Goal: Task Accomplishment & Management: Use online tool/utility

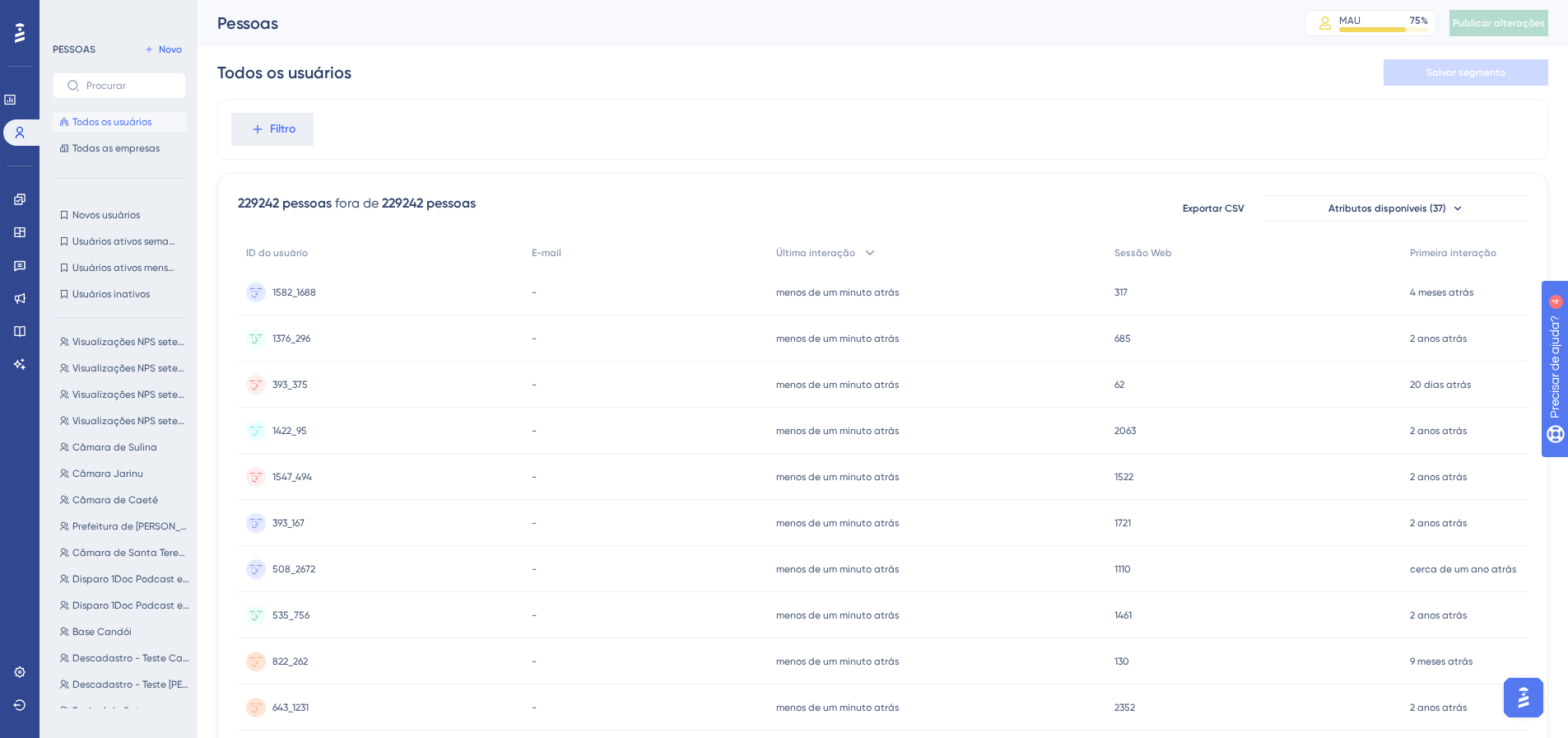
scroll to position [165, 0]
click at [19, 201] on icon at bounding box center [20, 199] width 11 height 11
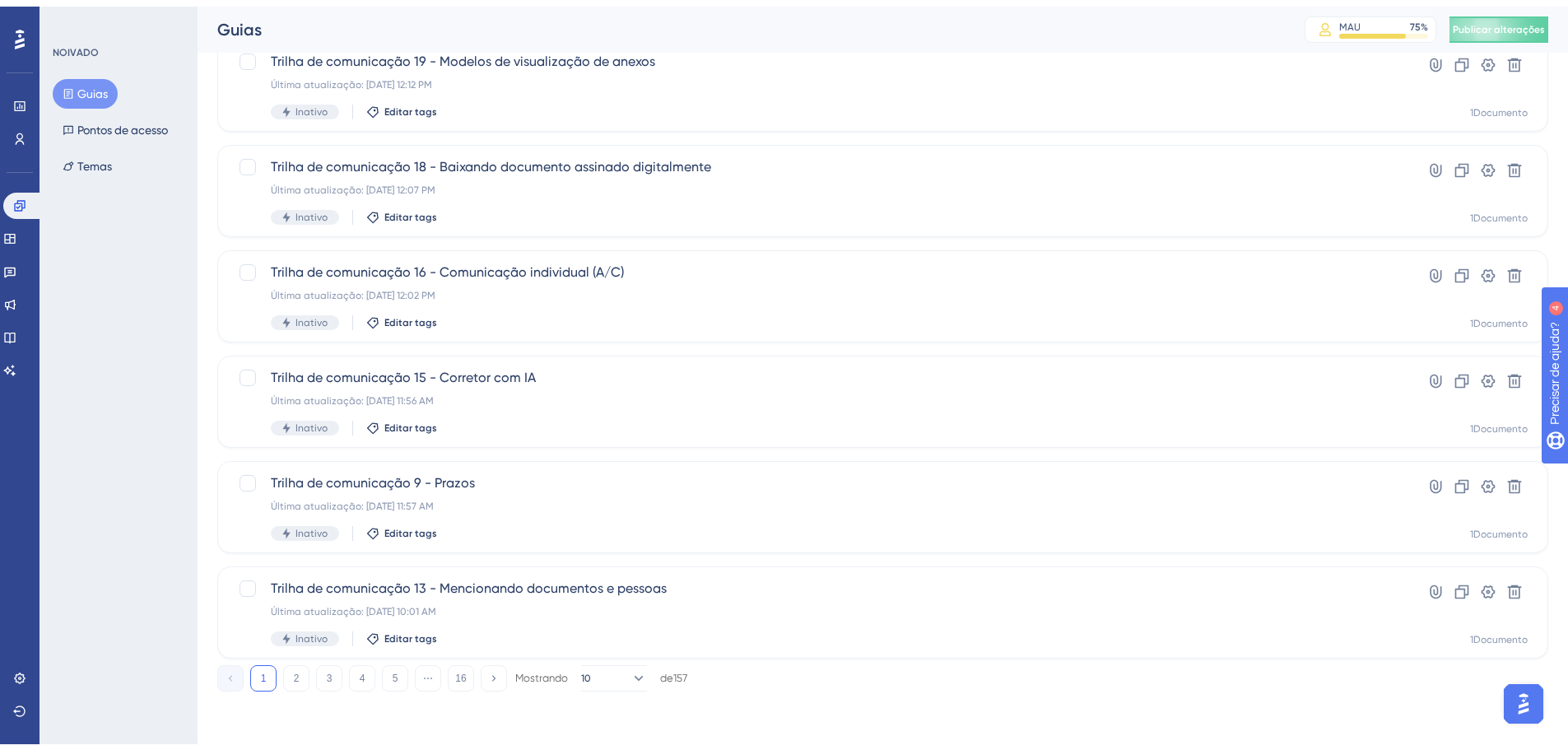
scroll to position [527, 0]
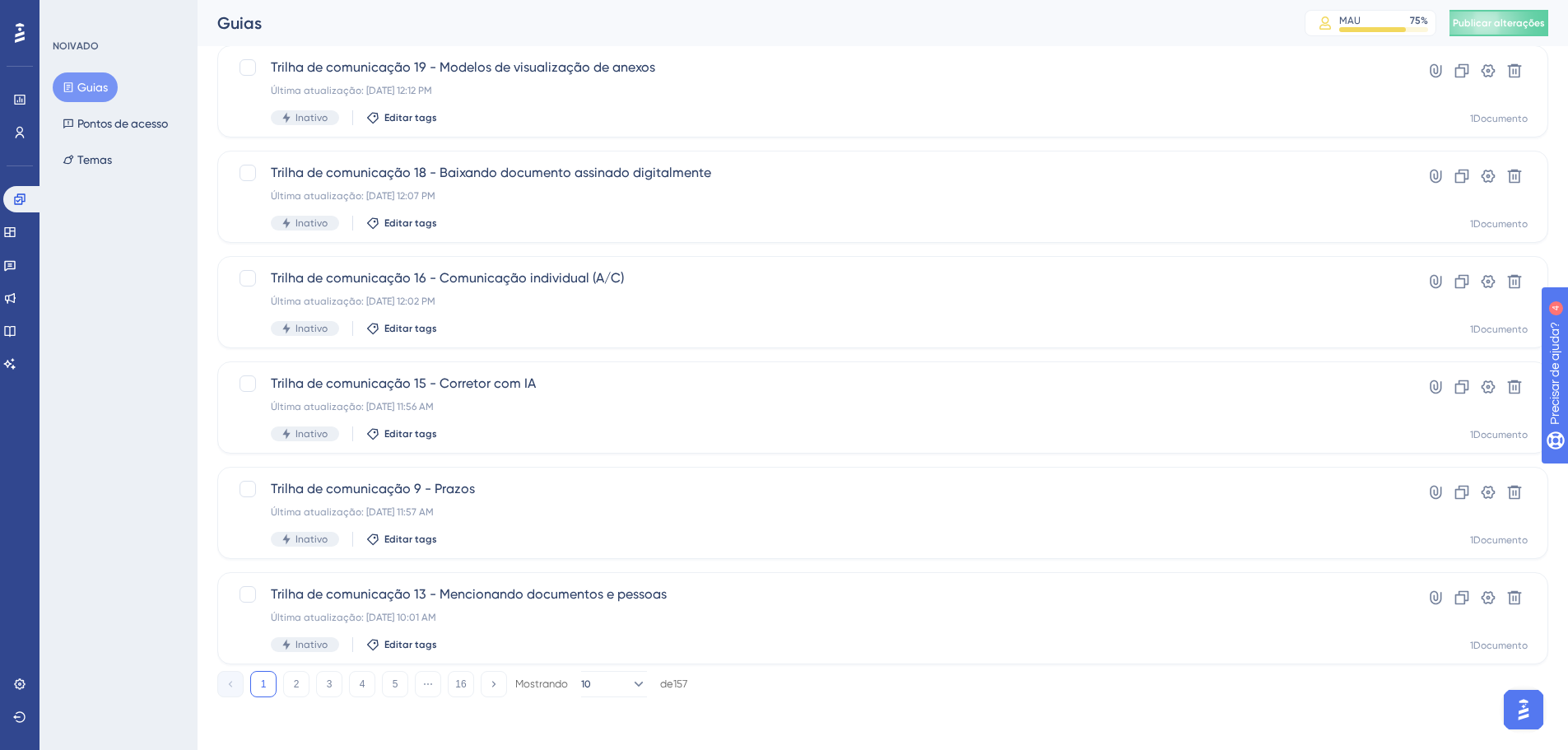
click at [299, 667] on div "1 2 3 4 5 ⋯ 16 Mostrando 10 de 157" at bounding box center [883, 681] width 1331 height 33
click at [294, 684] on font "2" at bounding box center [297, 683] width 5 height 12
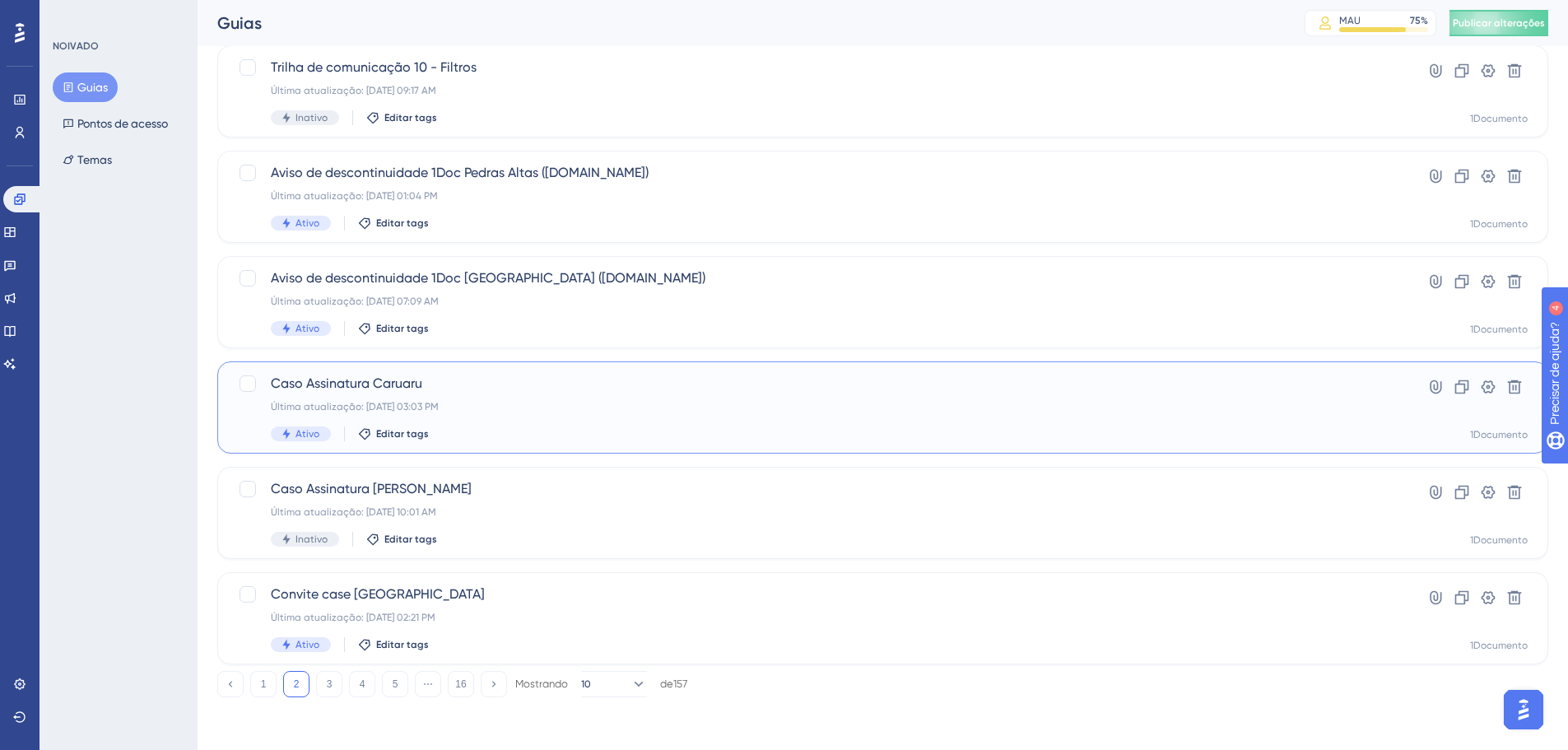
click at [387, 384] on font "Caso Assinatura Caruaru" at bounding box center [346, 382] width 151 height 15
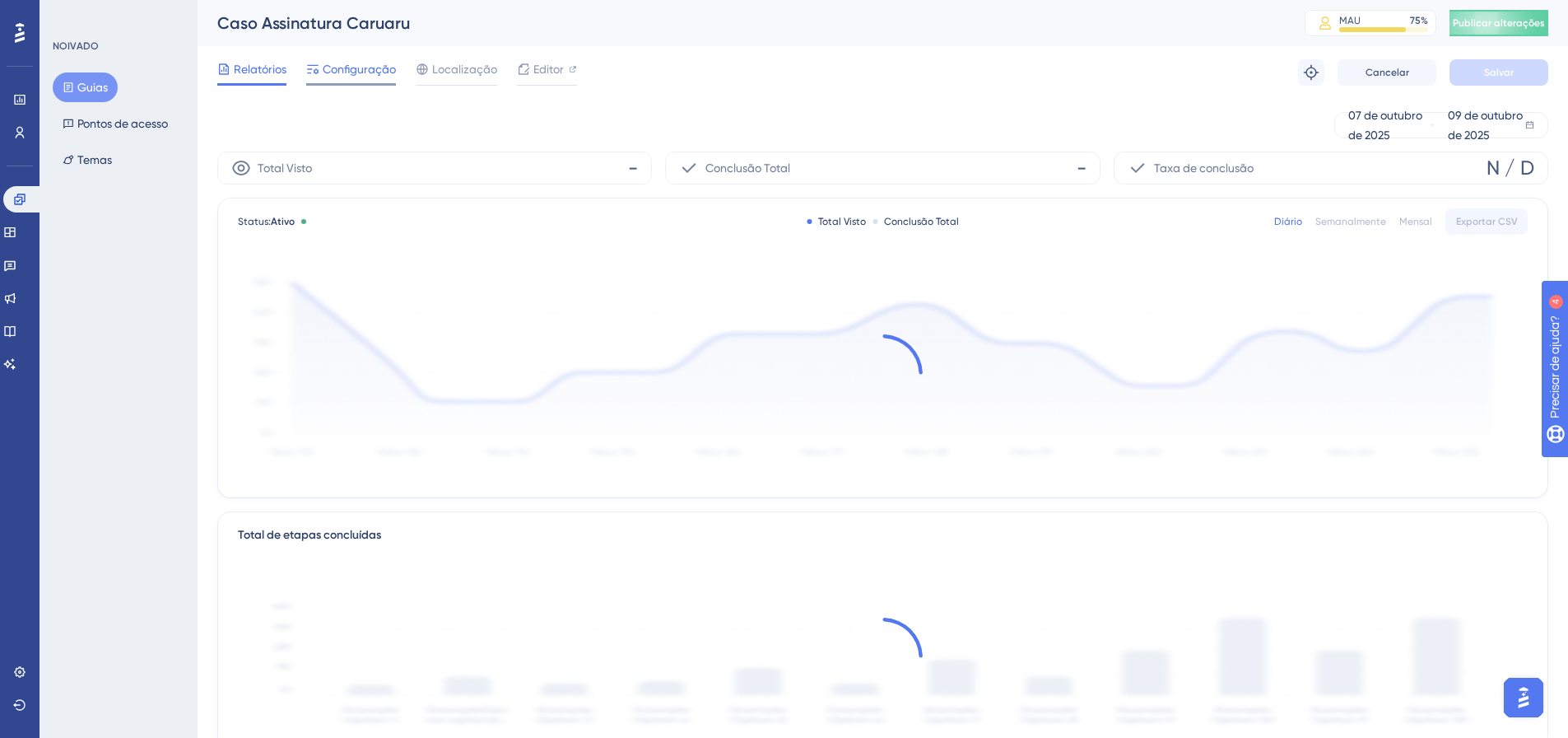
click at [358, 73] on font "Configuração" at bounding box center [359, 69] width 73 height 14
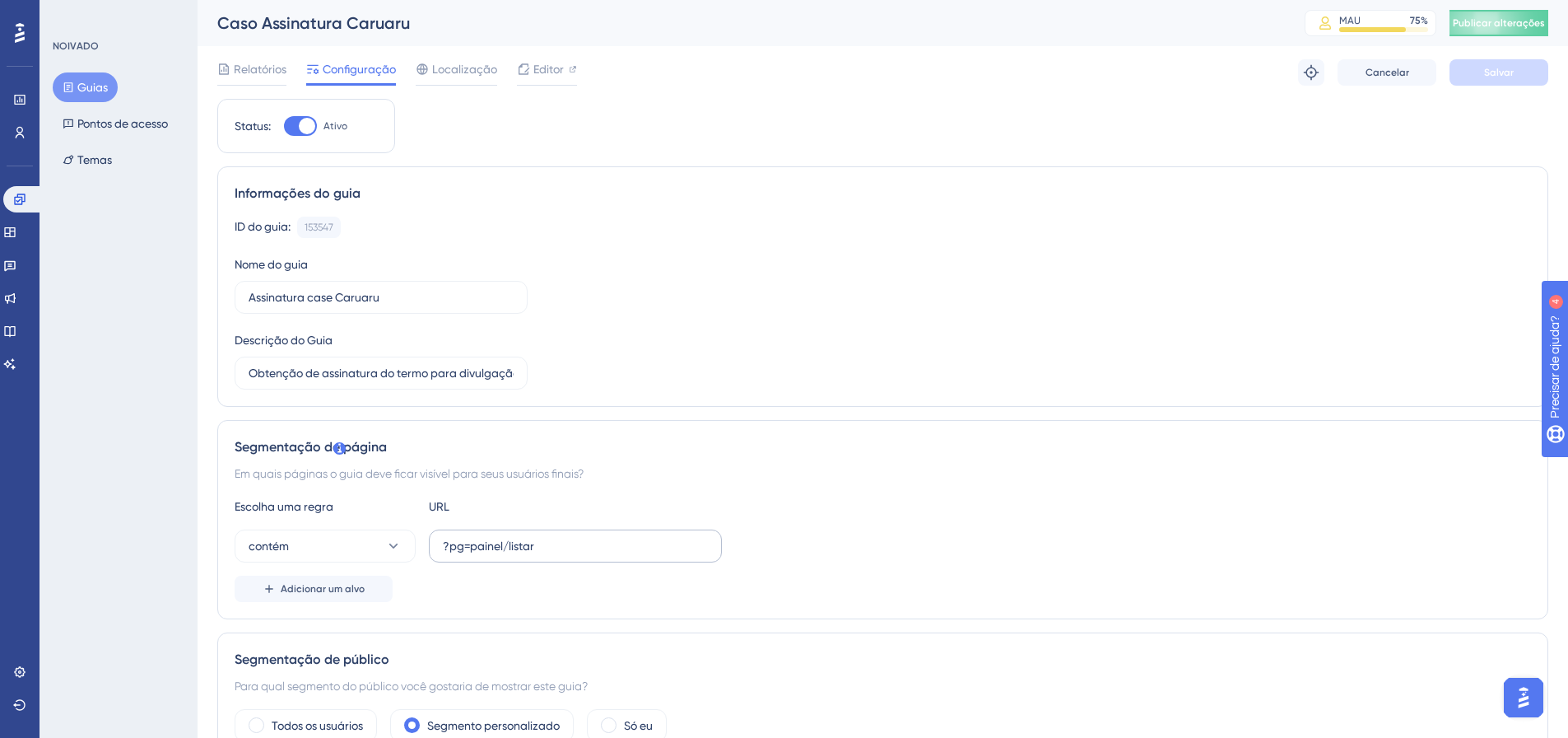
click at [581, 555] on label "?pg=painel/listar" at bounding box center [575, 546] width 293 height 33
click at [581, 555] on input "?pg=painel/listar" at bounding box center [575, 546] width 265 height 18
click at [579, 555] on label "?pg=painel/listar" at bounding box center [575, 546] width 293 height 33
click at [579, 555] on input "?pg=painel/listar" at bounding box center [575, 546] width 265 height 18
click at [579, 555] on label "?pg=painel/listar" at bounding box center [575, 546] width 293 height 33
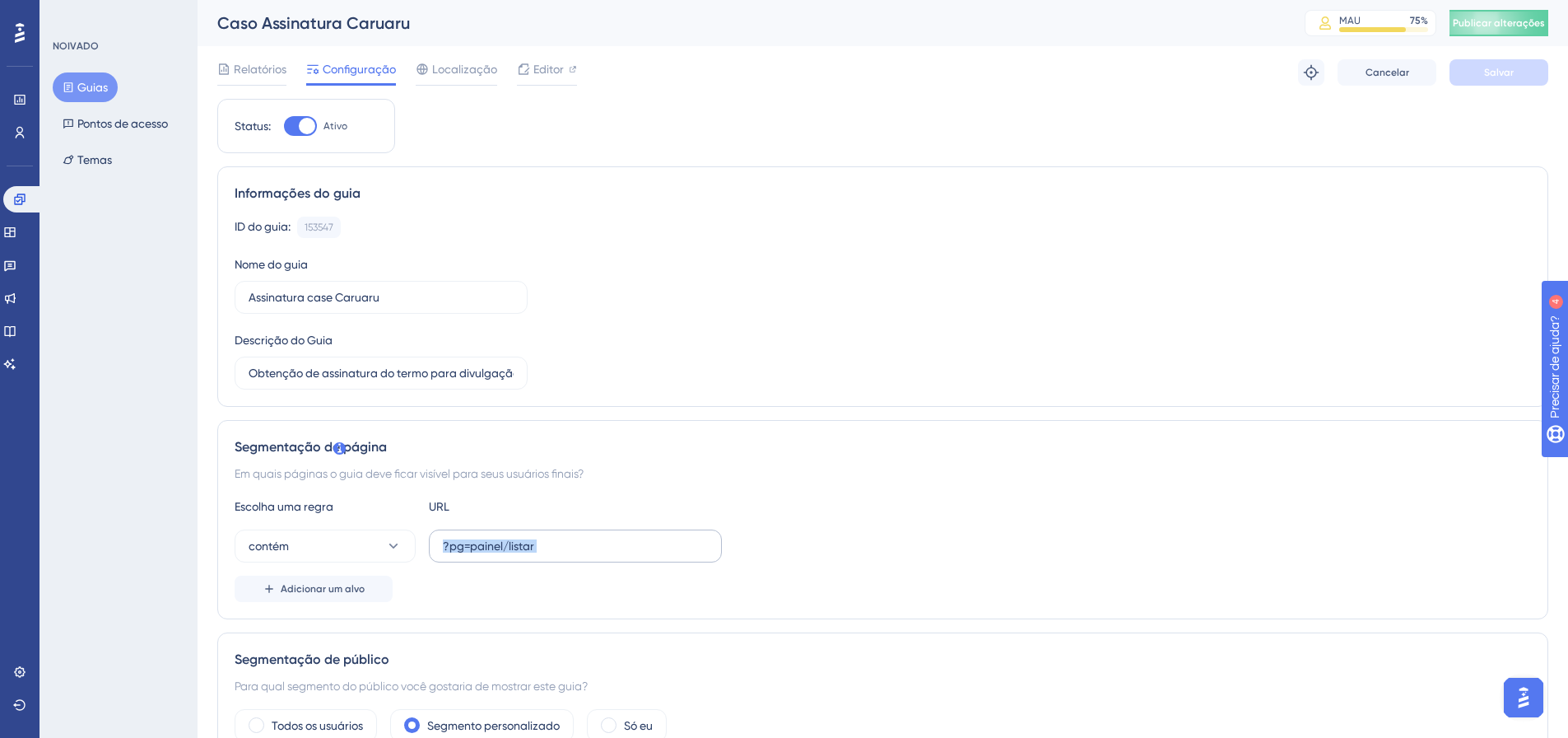
click at [579, 555] on input "?pg=painel/listar" at bounding box center [575, 546] width 265 height 18
copy div "Adicionar um alvo"
click at [564, 540] on input "?pg=painel/listar" at bounding box center [575, 546] width 265 height 18
drag, startPoint x: 562, startPoint y: 540, endPoint x: 420, endPoint y: 540, distance: 142.0
click at [420, 540] on div "contém ?pg=painel/listar" at bounding box center [478, 546] width 487 height 33
